Goal: Task Accomplishment & Management: Enroll for event/course

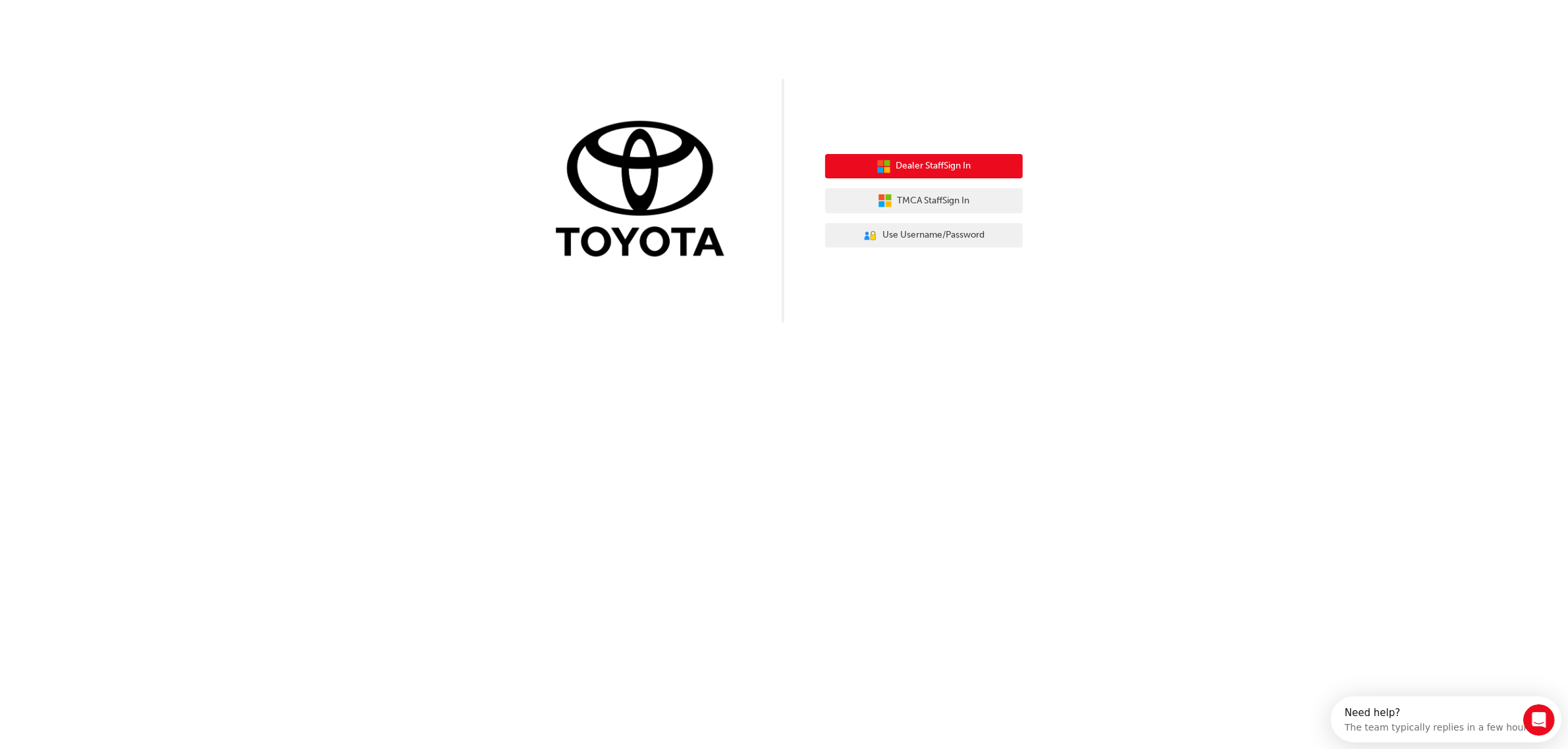
click at [927, 159] on span "Dealer Staff Sign In" at bounding box center [933, 166] width 75 height 15
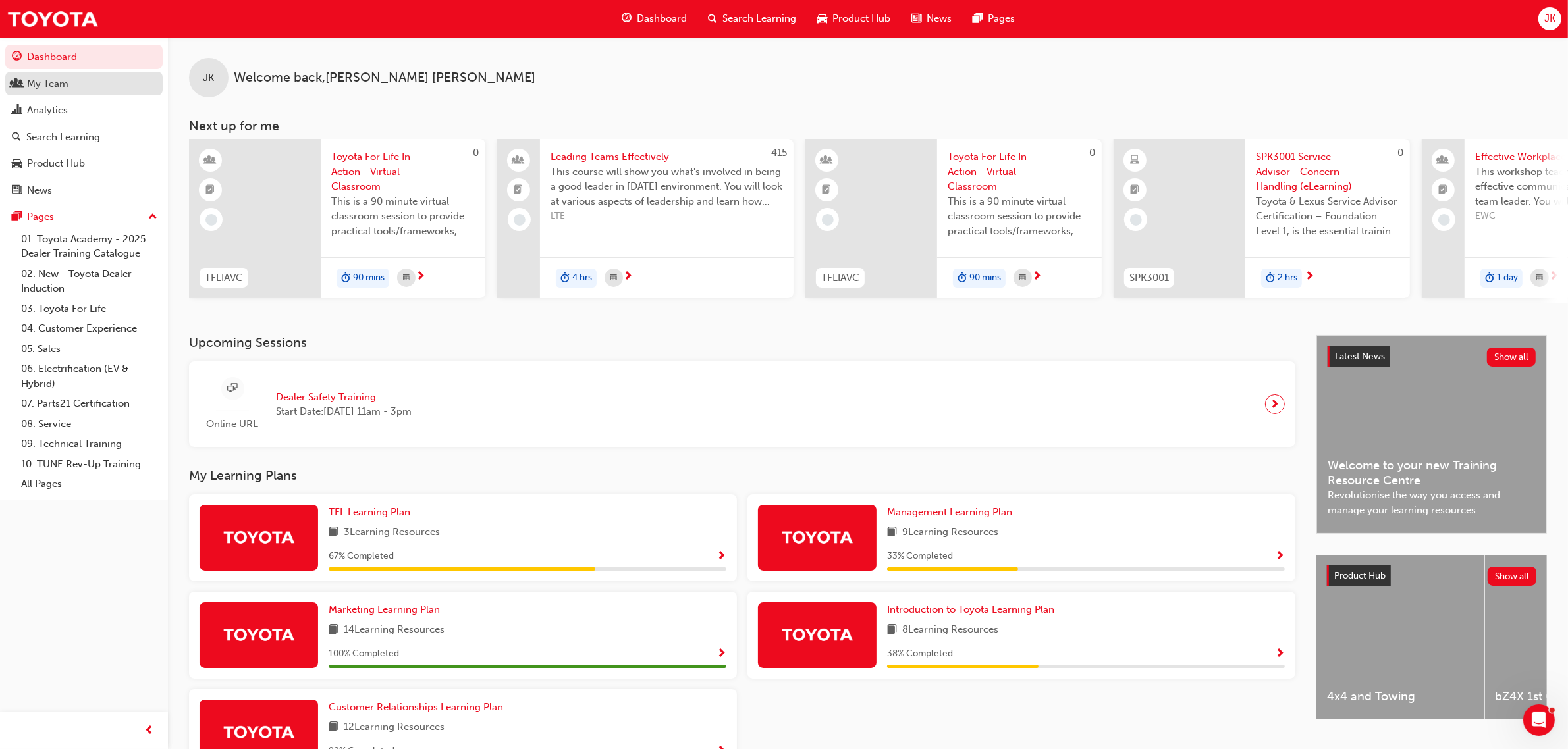
click at [53, 87] on div "My Team" at bounding box center [48, 84] width 42 height 15
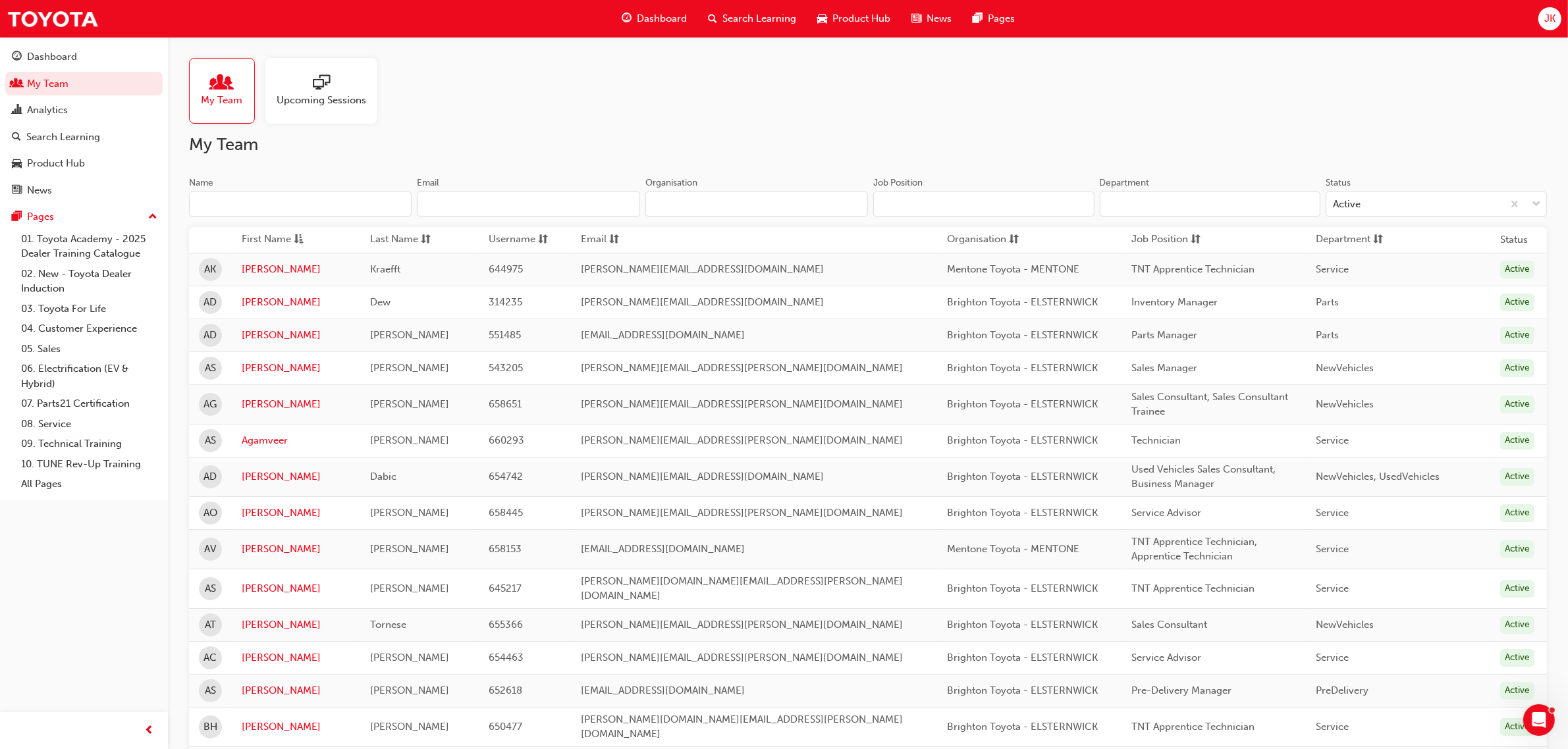
click at [742, 17] on span "Search Learning" at bounding box center [759, 19] width 74 height 15
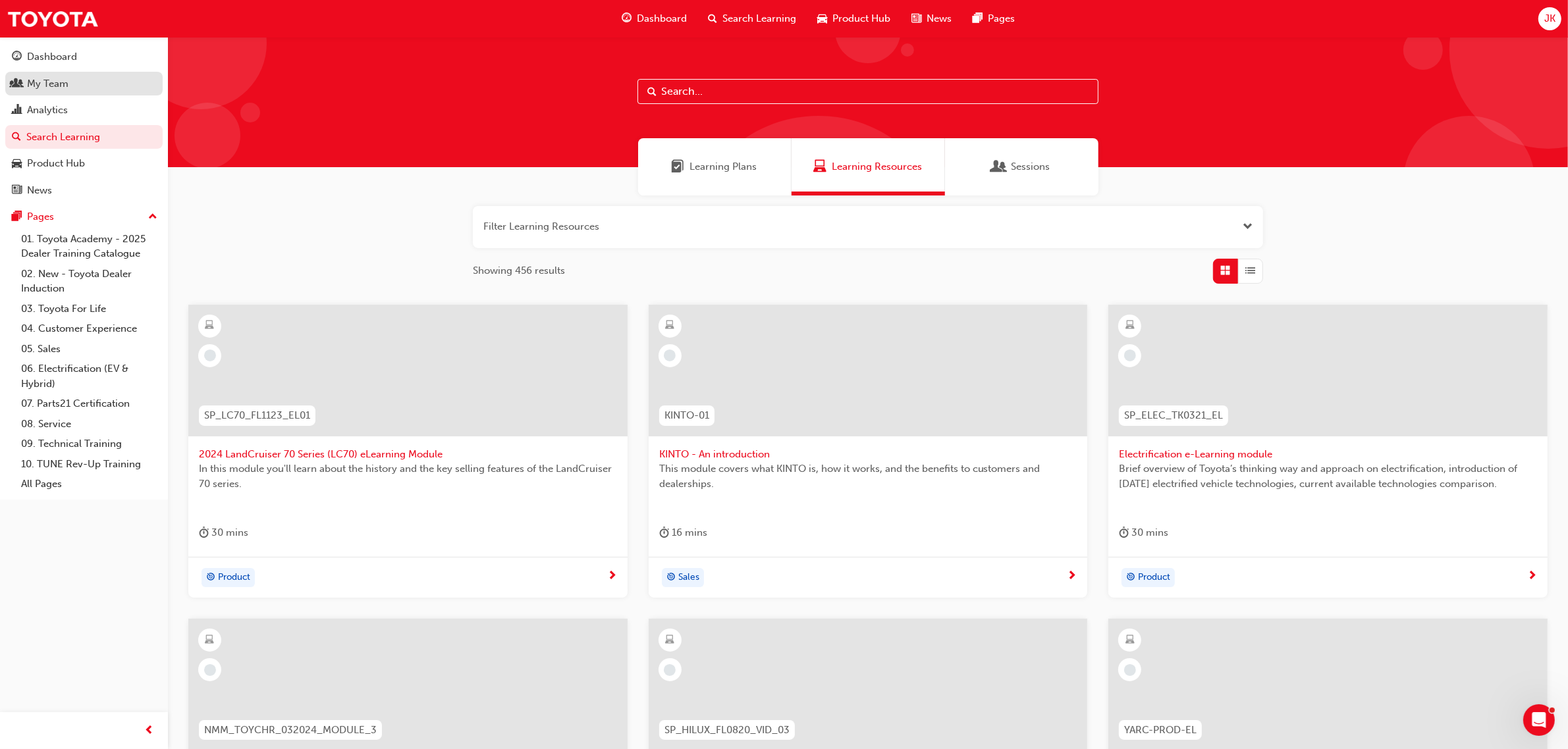
click at [14, 78] on span "people-icon" at bounding box center [17, 84] width 10 height 12
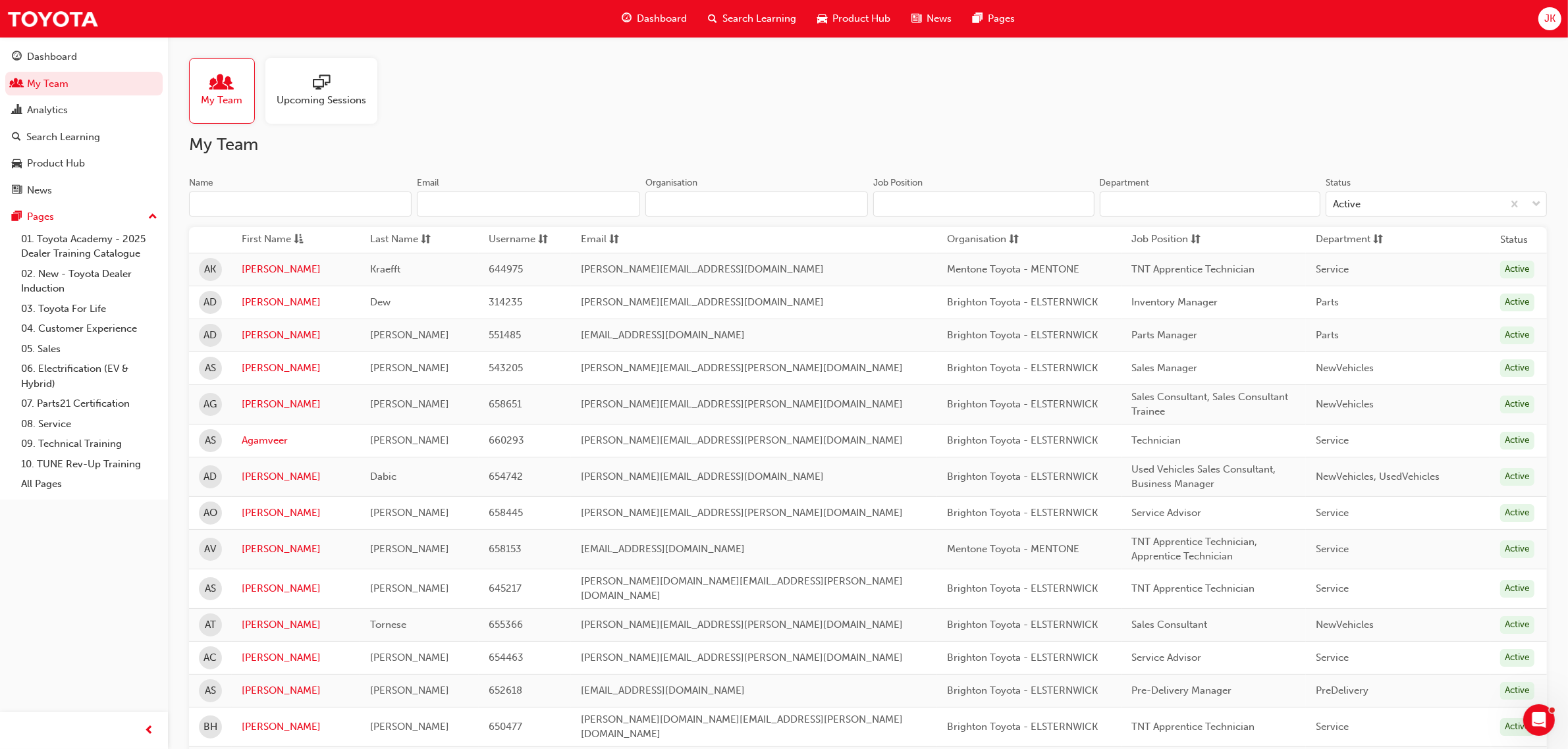
click at [300, 199] on input "Name" at bounding box center [300, 204] width 222 height 25
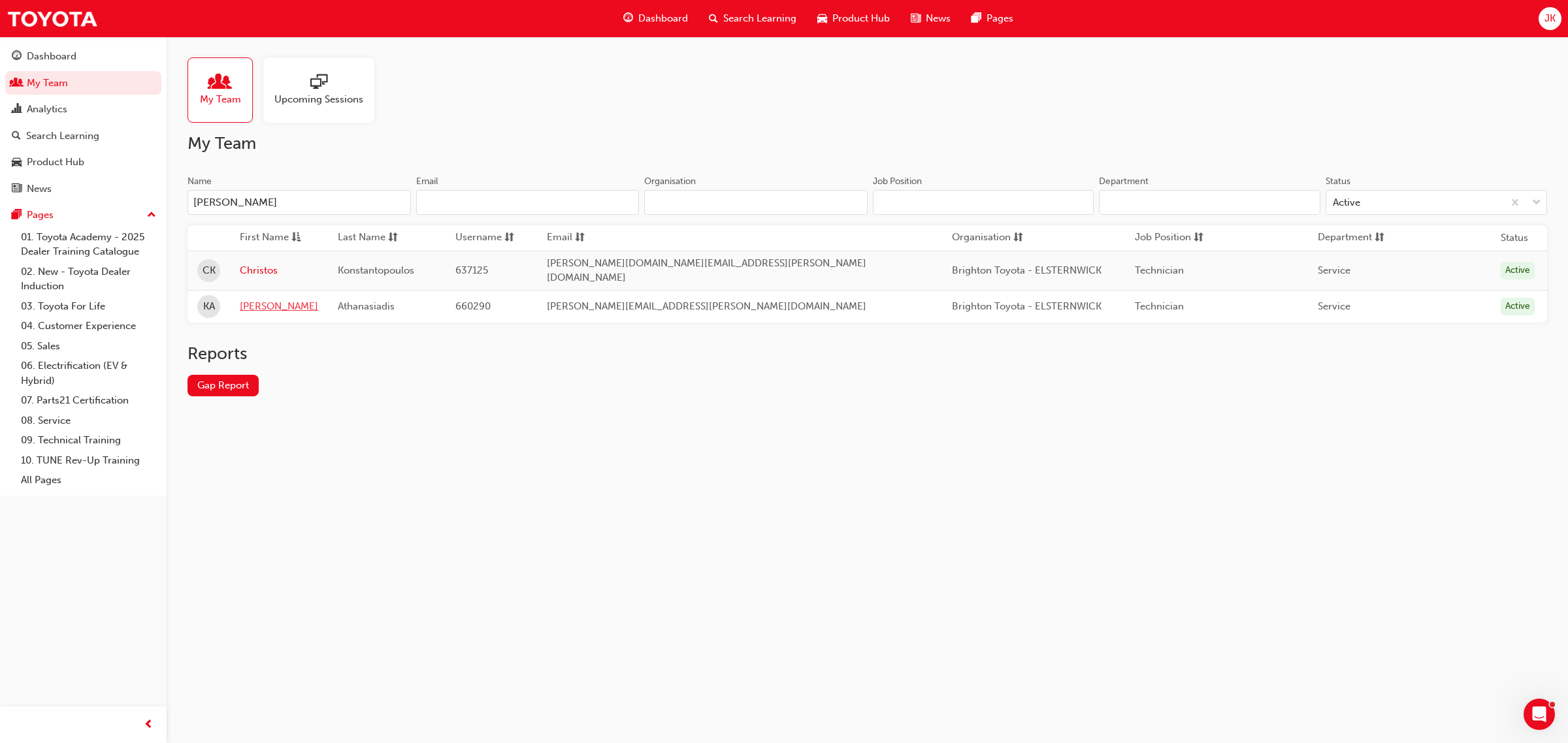
type input "kons"
click at [272, 299] on link "Konstantinos" at bounding box center [279, 306] width 78 height 15
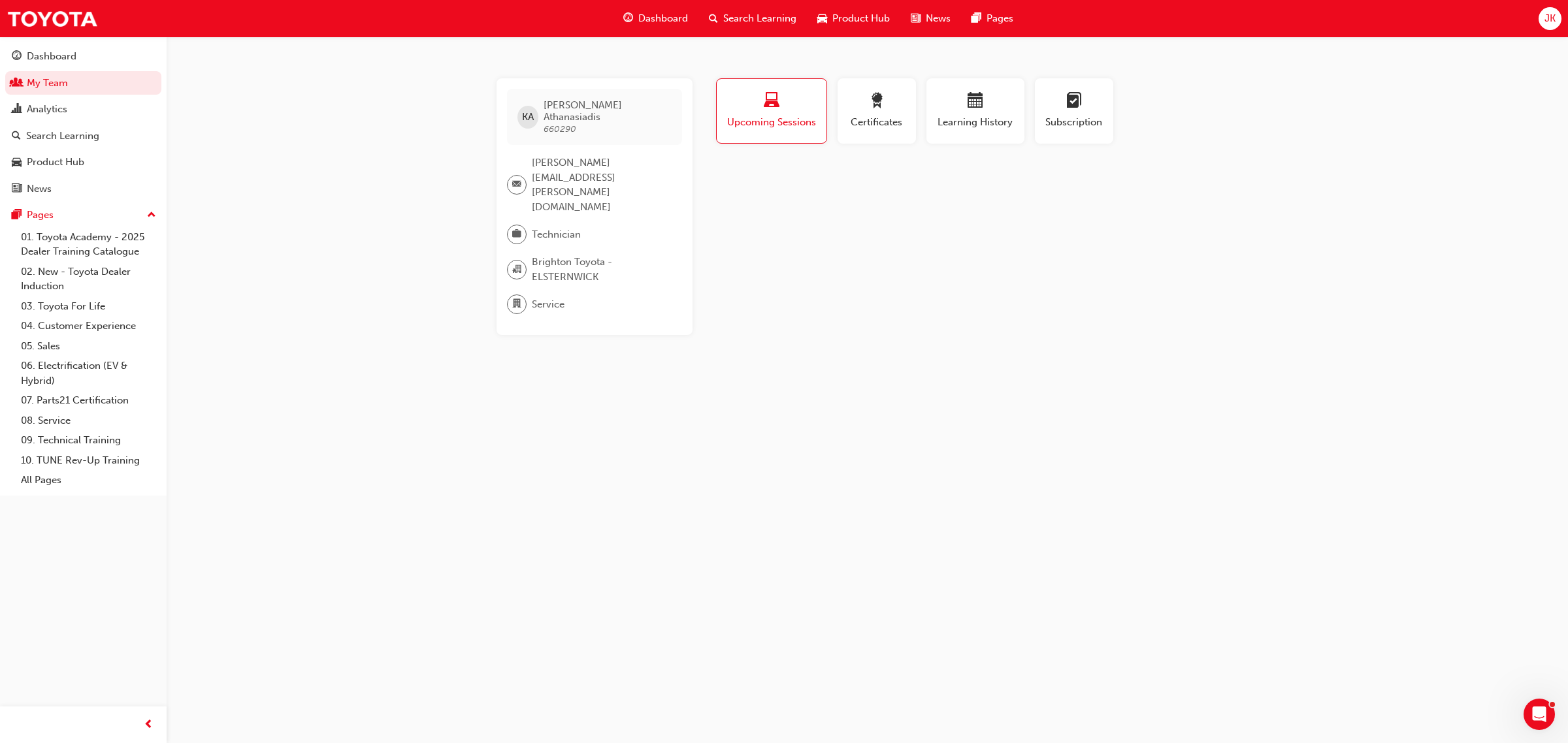
click at [763, 17] on span "Search Learning" at bounding box center [760, 18] width 73 height 15
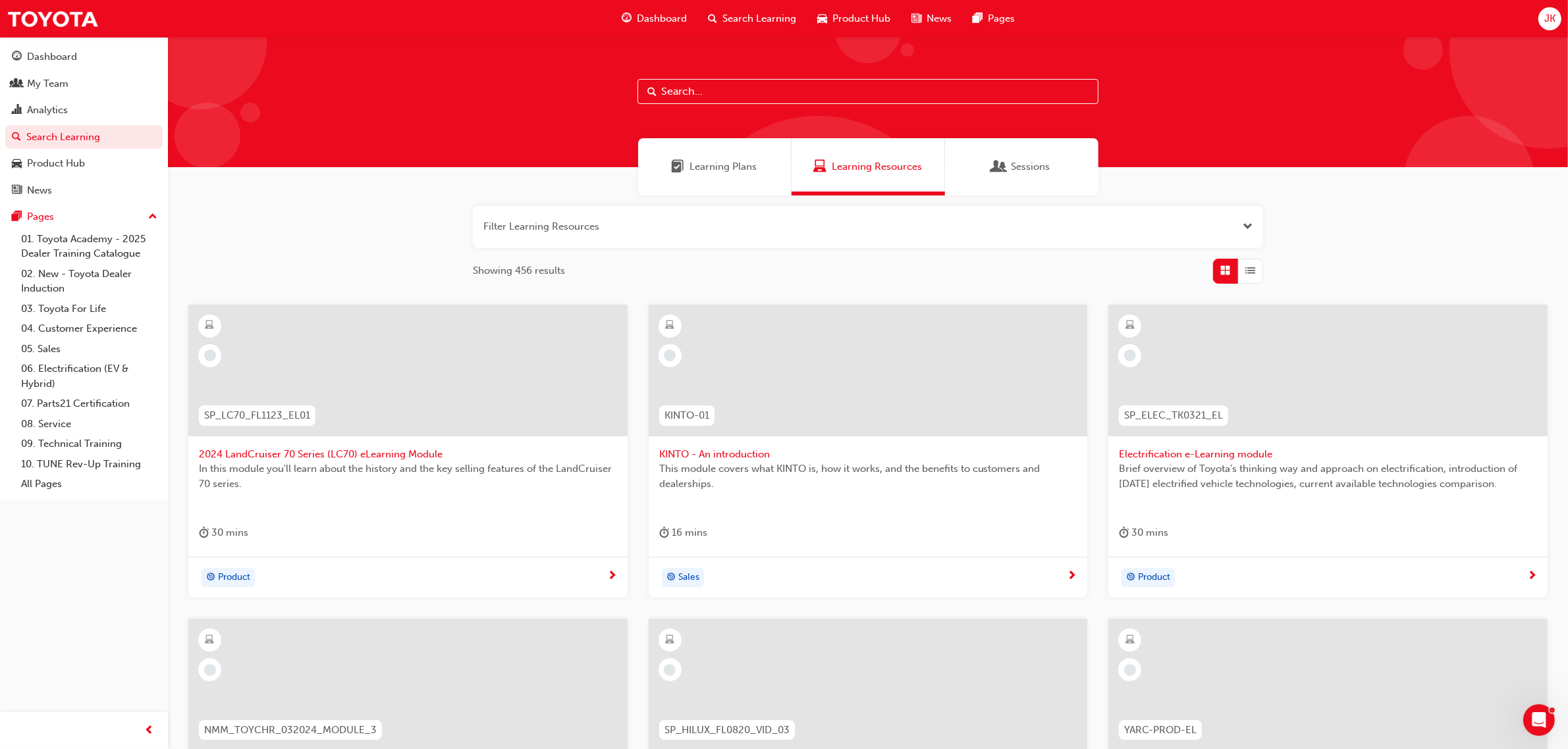
click at [729, 14] on span "Search Learning" at bounding box center [759, 19] width 74 height 15
click at [673, 90] on input "text" at bounding box center [868, 91] width 461 height 25
type input "tflia"
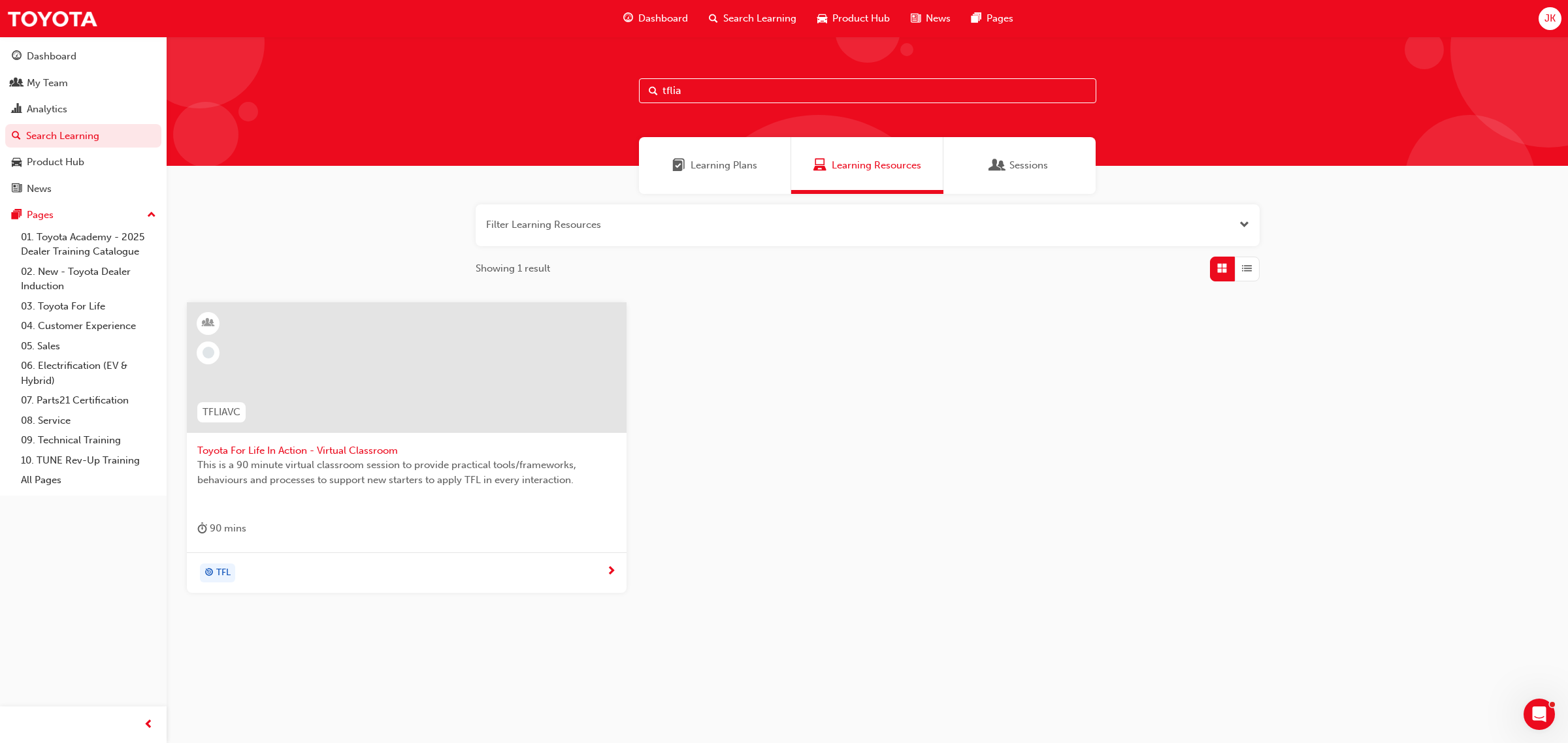
click at [388, 444] on span "Toyota For Life In Action - Virtual Classroom" at bounding box center [406, 451] width 419 height 15
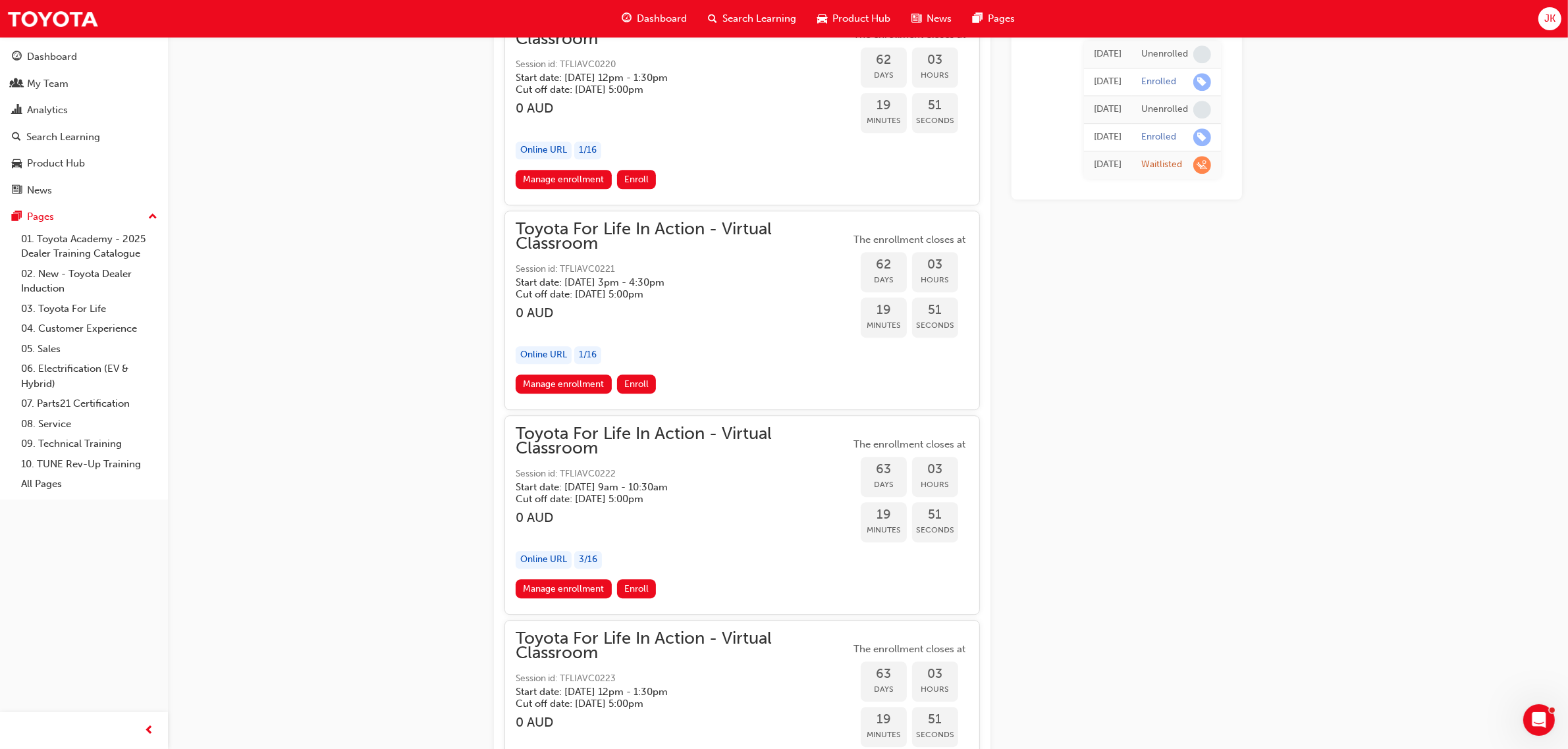
scroll to position [17319, 0]
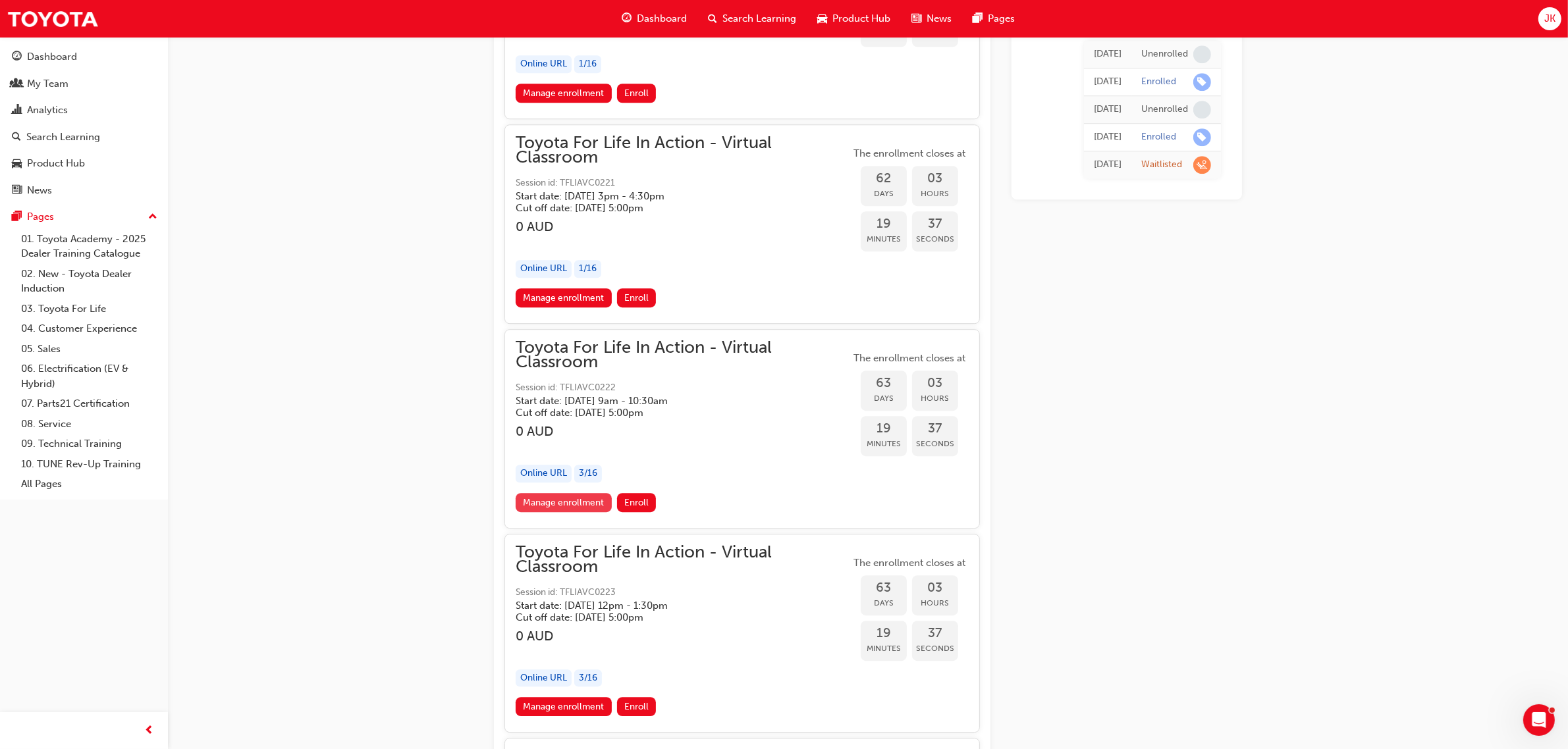
click at [564, 493] on link "Manage enrollment" at bounding box center [564, 502] width 96 height 19
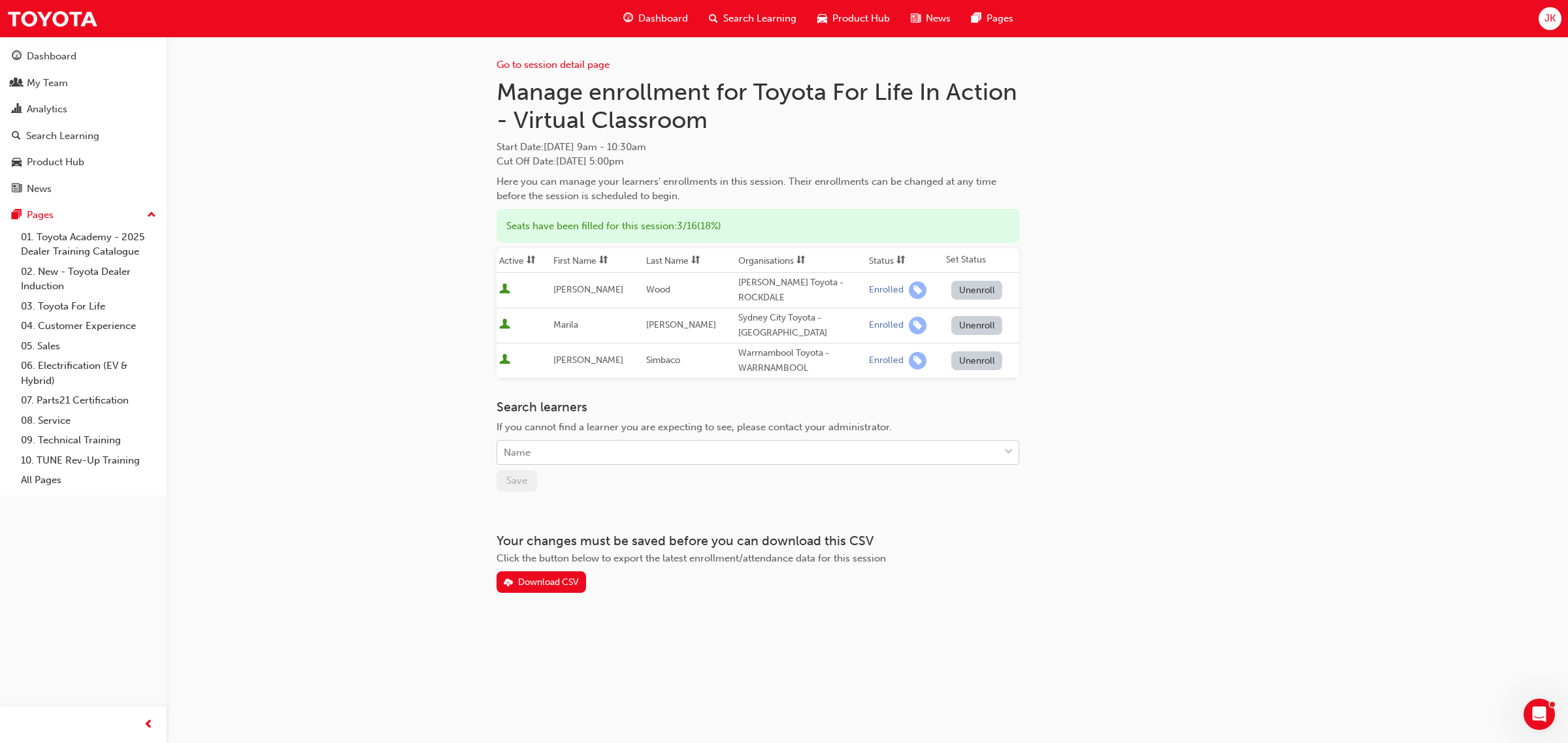
click at [553, 442] on div "Name" at bounding box center [748, 453] width 502 height 23
type input "kons"
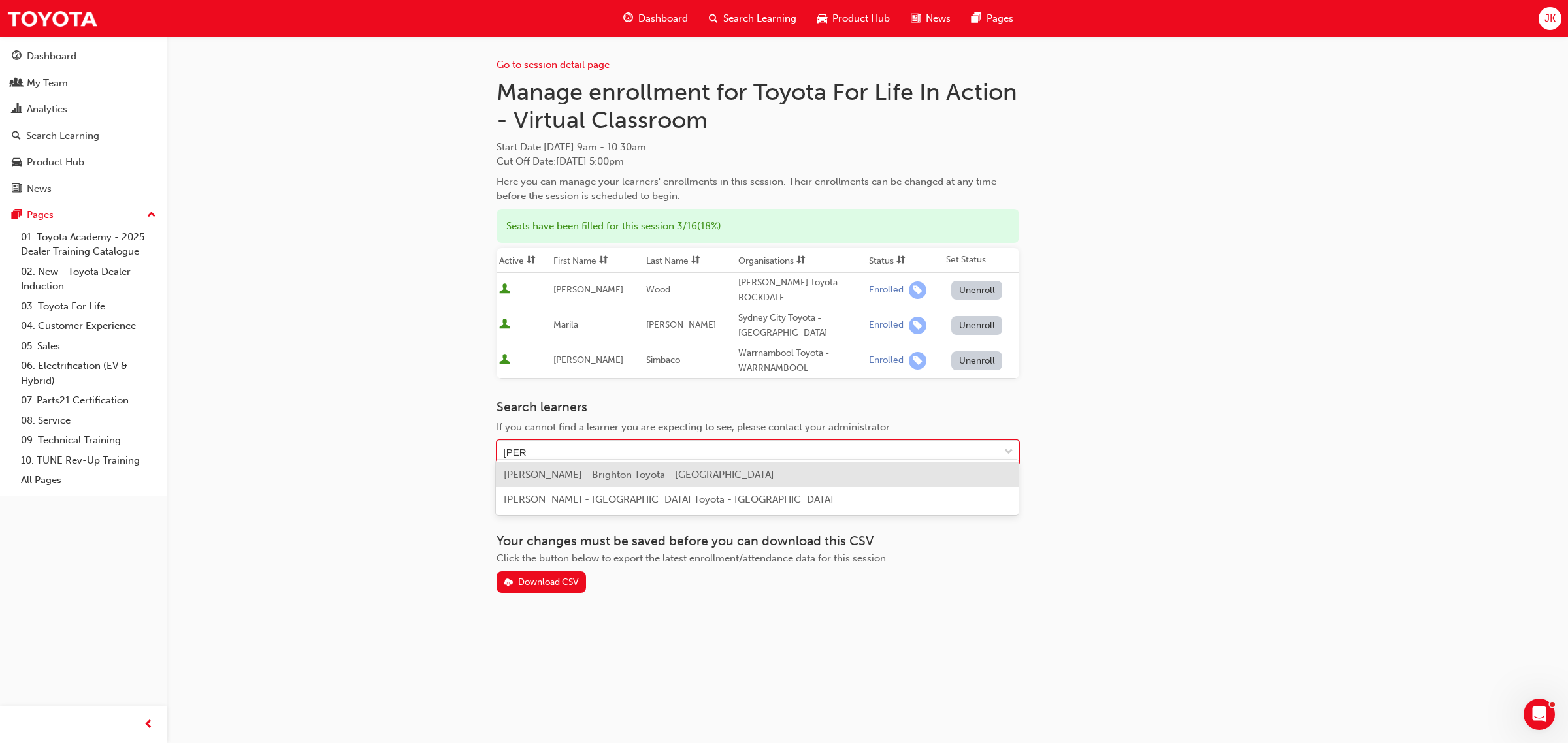
click at [565, 476] on span "Konstantinos Athanasiadis - Brighton Toyota - ELSTERNWICK" at bounding box center [639, 474] width 270 height 12
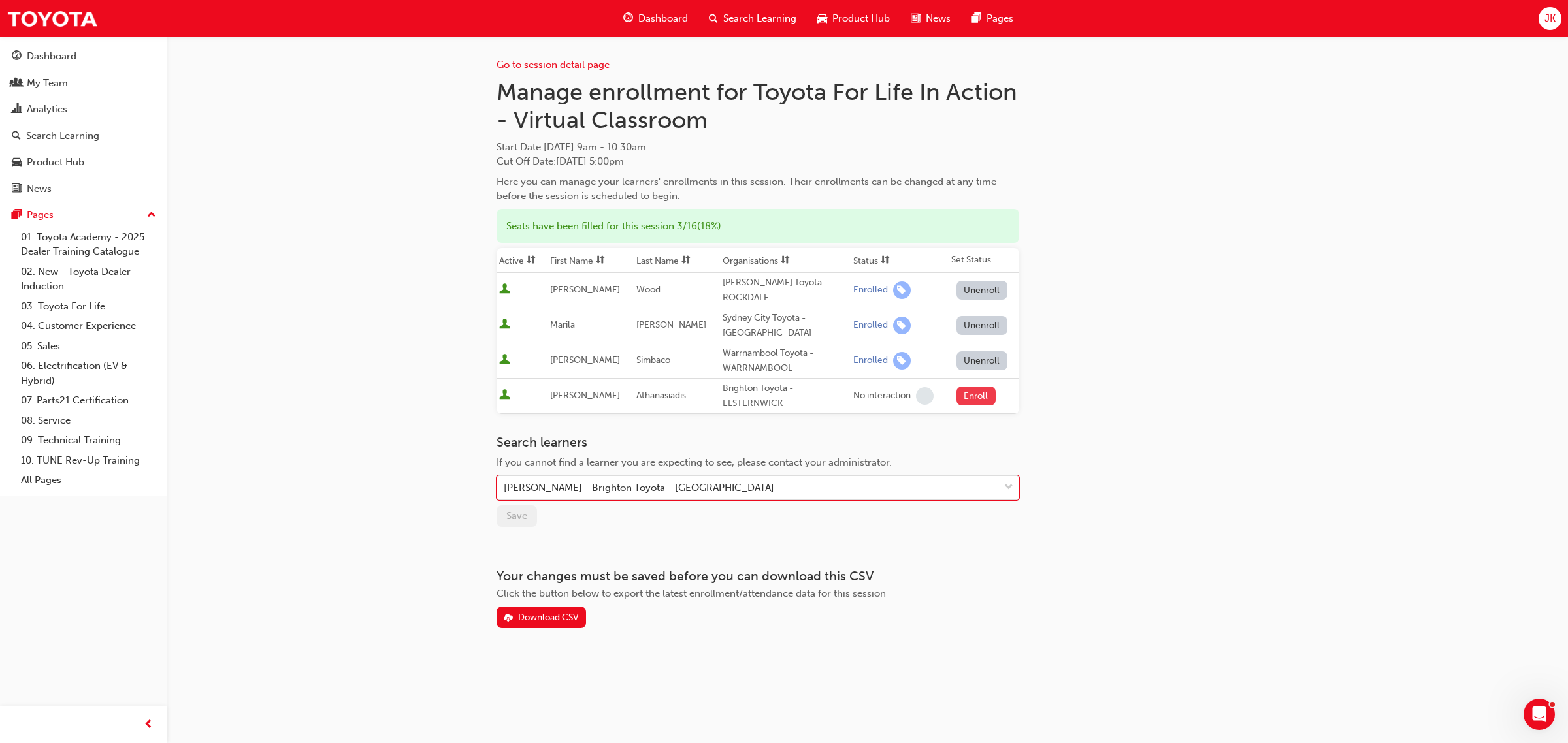
click at [971, 387] on button "Enroll" at bounding box center [975, 396] width 39 height 19
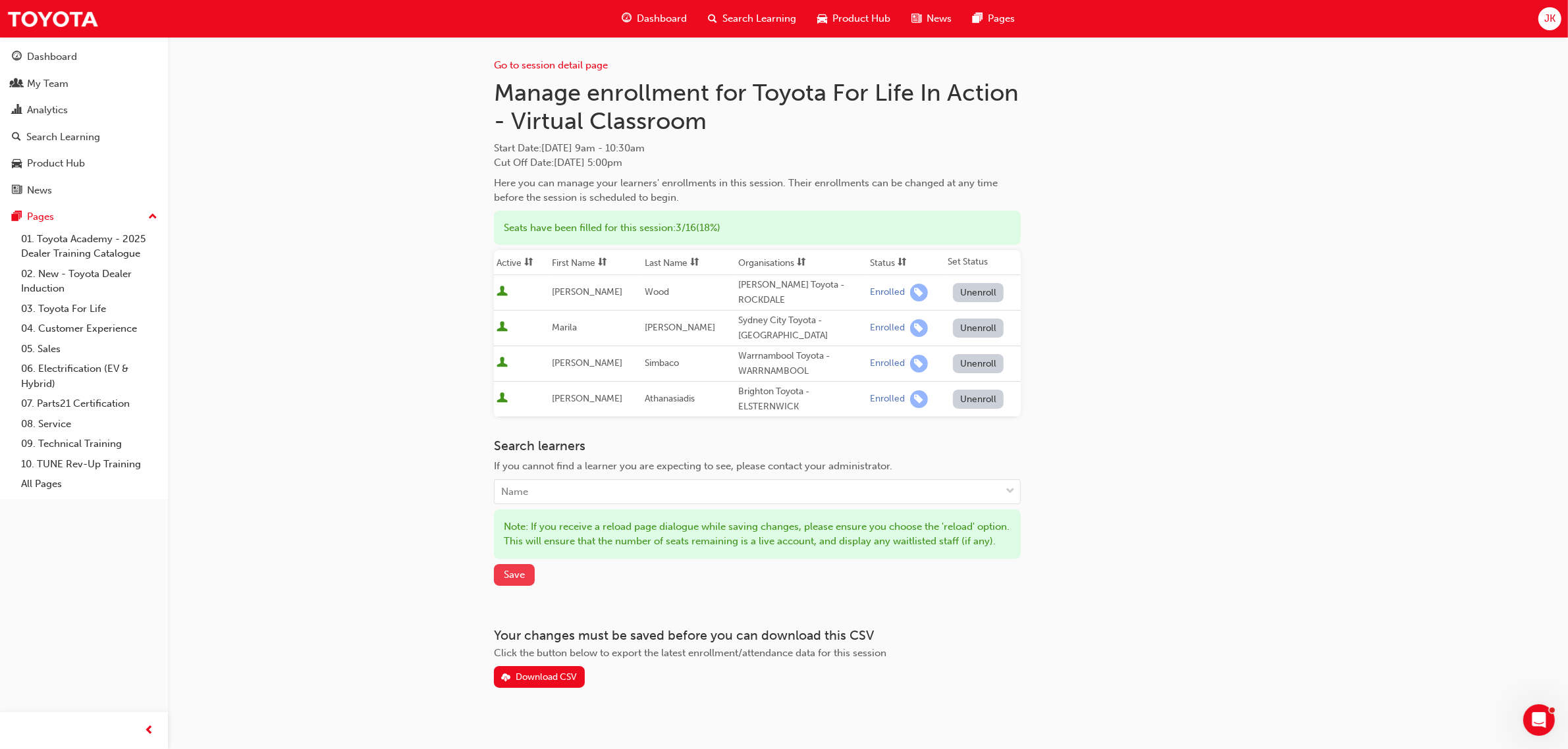
click at [515, 576] on span "Save" at bounding box center [514, 574] width 21 height 12
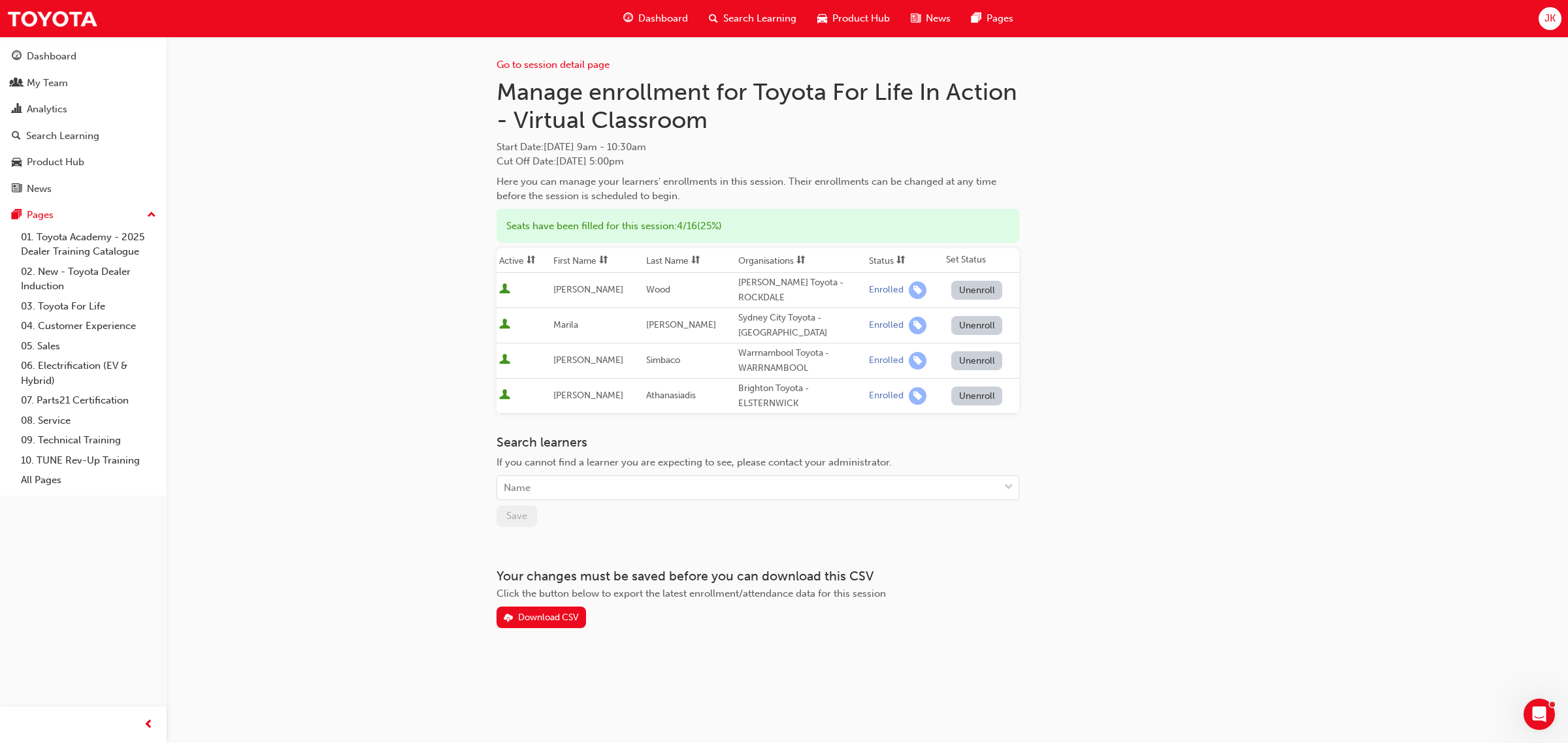
click at [753, 13] on span "Search Learning" at bounding box center [760, 18] width 73 height 15
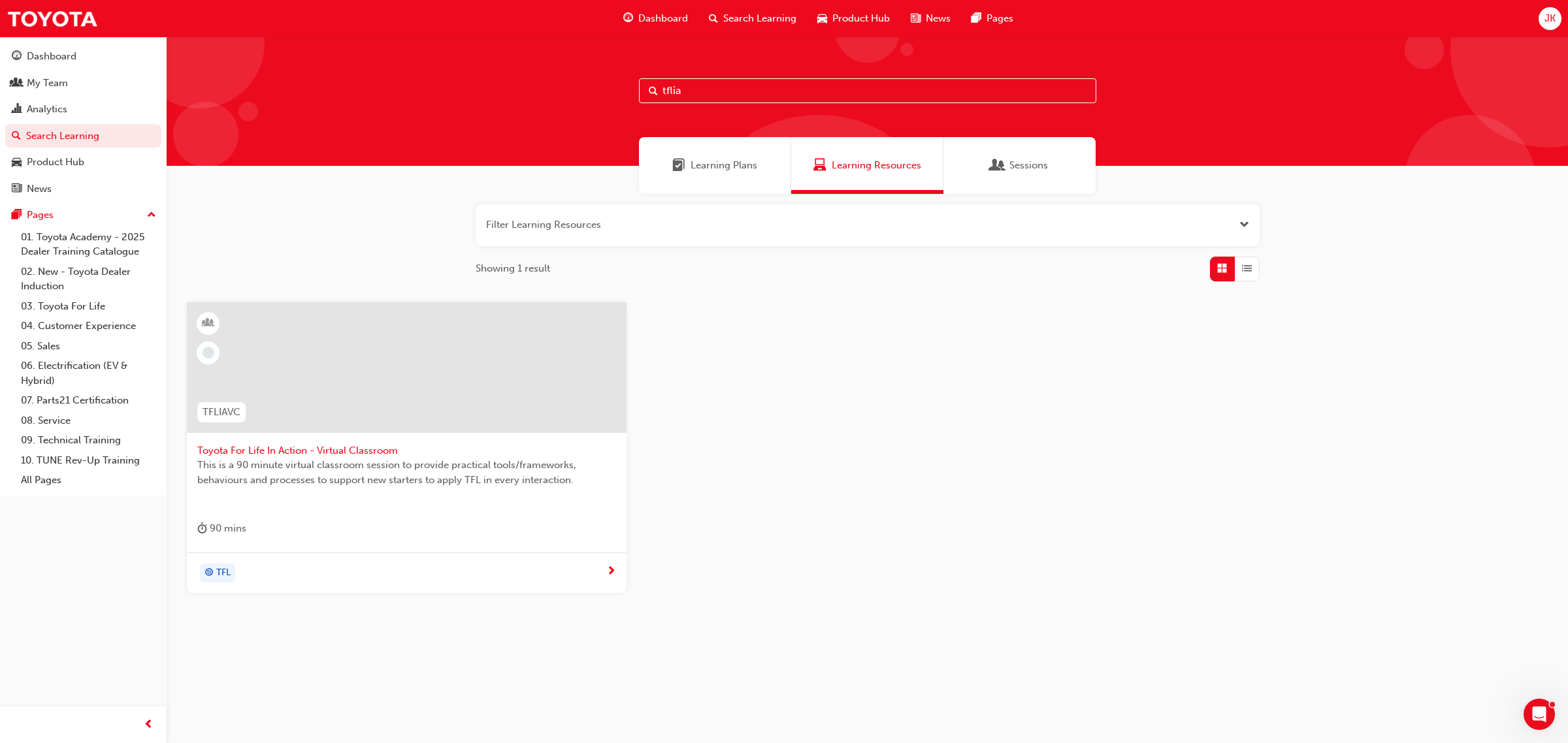
click at [702, 87] on input "tflia" at bounding box center [867, 90] width 457 height 25
drag, startPoint x: 698, startPoint y: 90, endPoint x: 593, endPoint y: 95, distance: 105.1
click at [593, 95] on div "tflia" at bounding box center [867, 101] width 1402 height 129
type input "o"
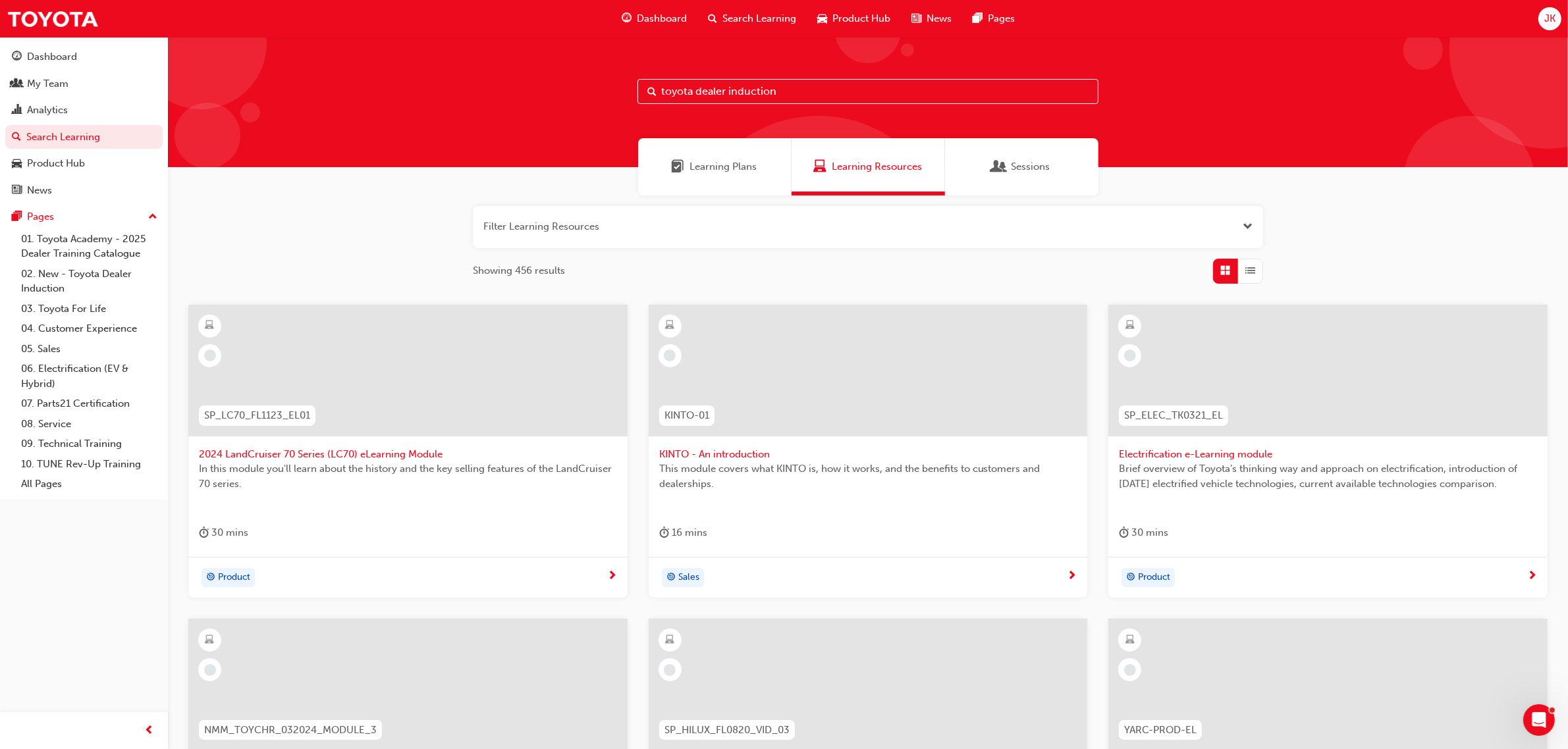
type input "toyota dealer induction"
